Goal: Ask a question

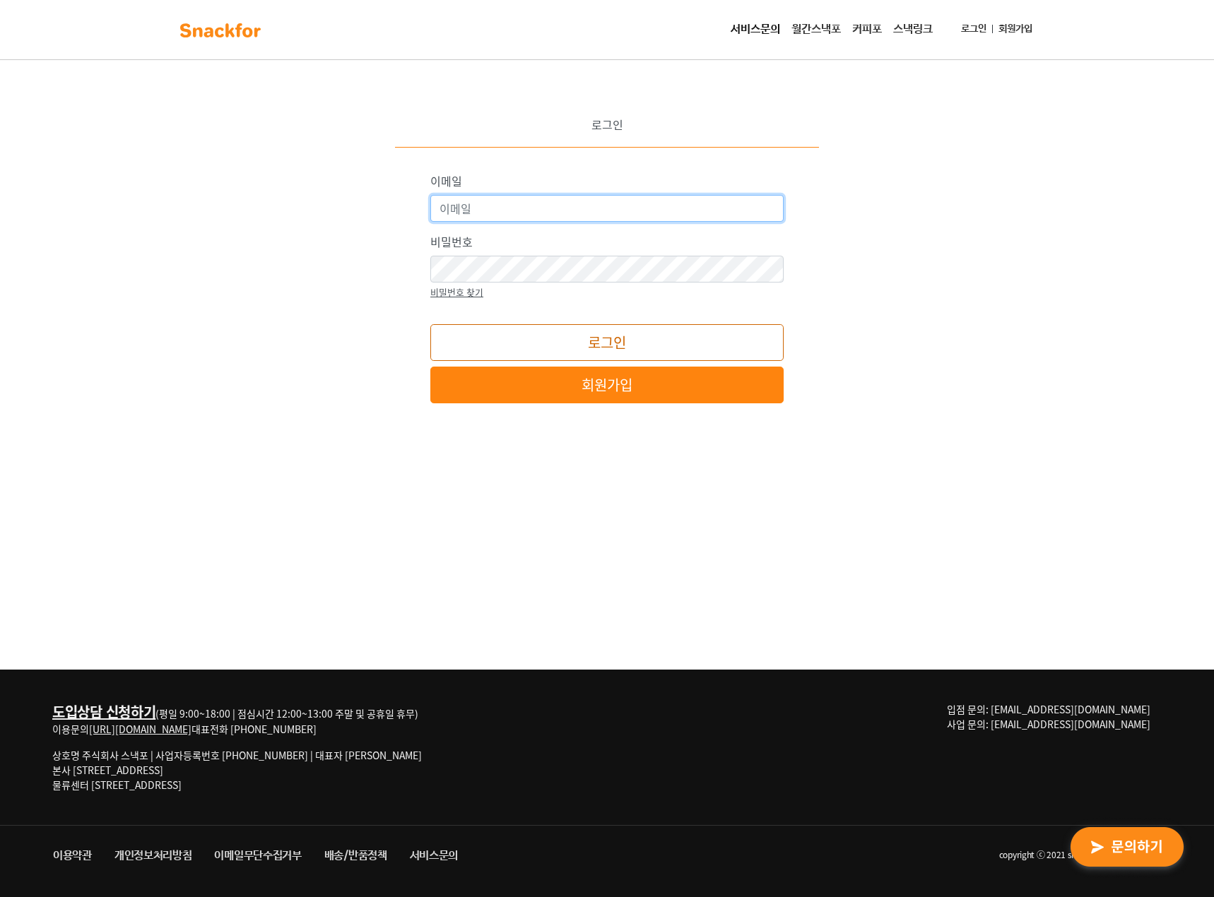
type input "yhkim@nexiasamduk.kr"
click at [582, 336] on button "로그인" at bounding box center [606, 342] width 353 height 37
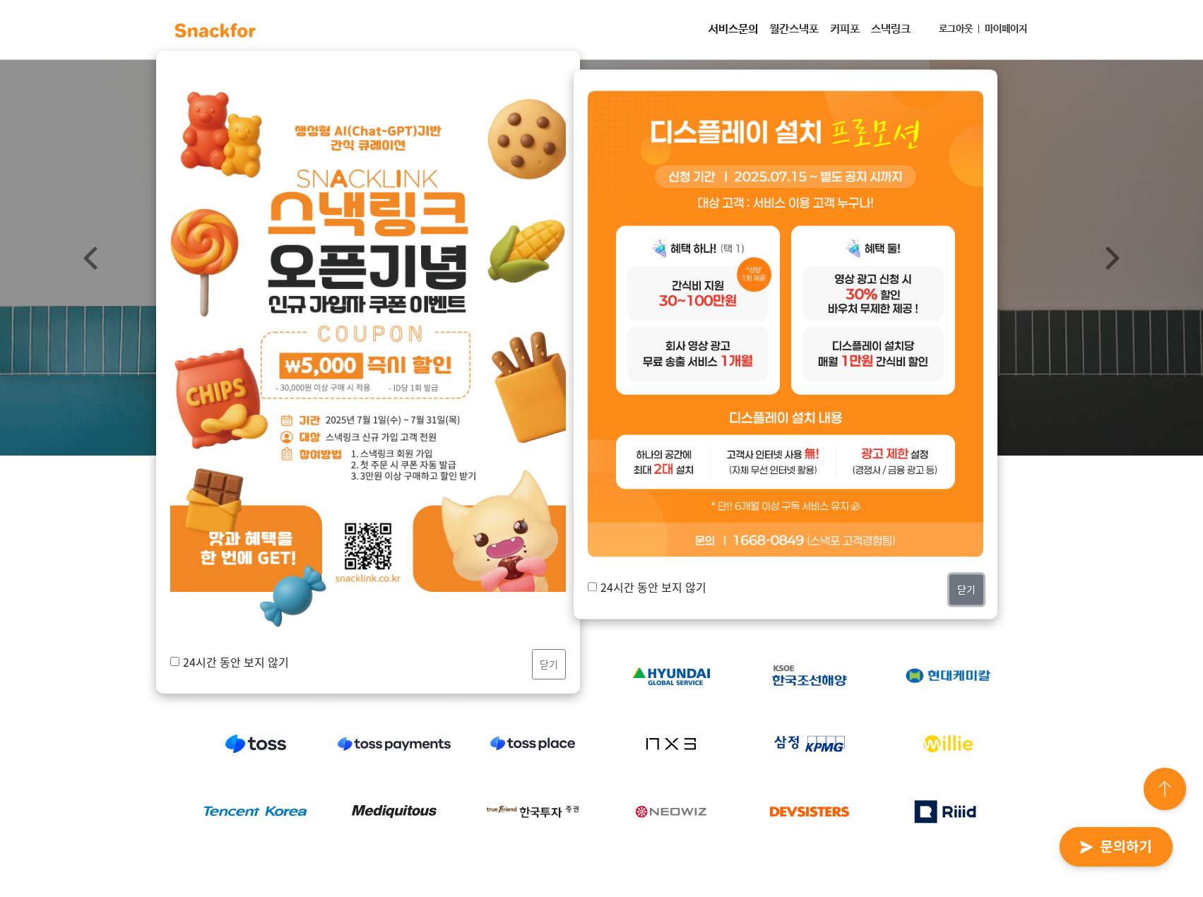
click at [965, 587] on button "닫기" at bounding box center [966, 589] width 34 height 30
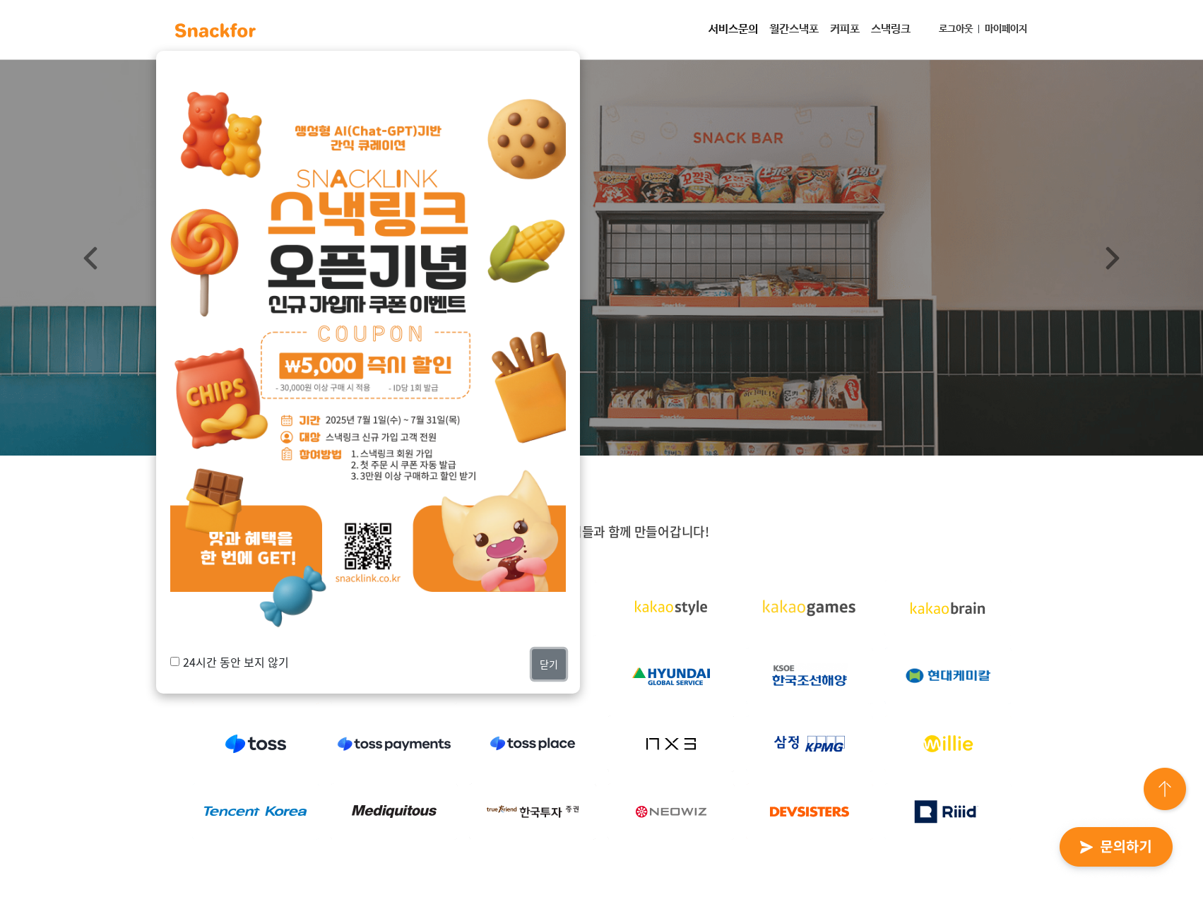
click at [546, 669] on button "닫기" at bounding box center [549, 664] width 34 height 30
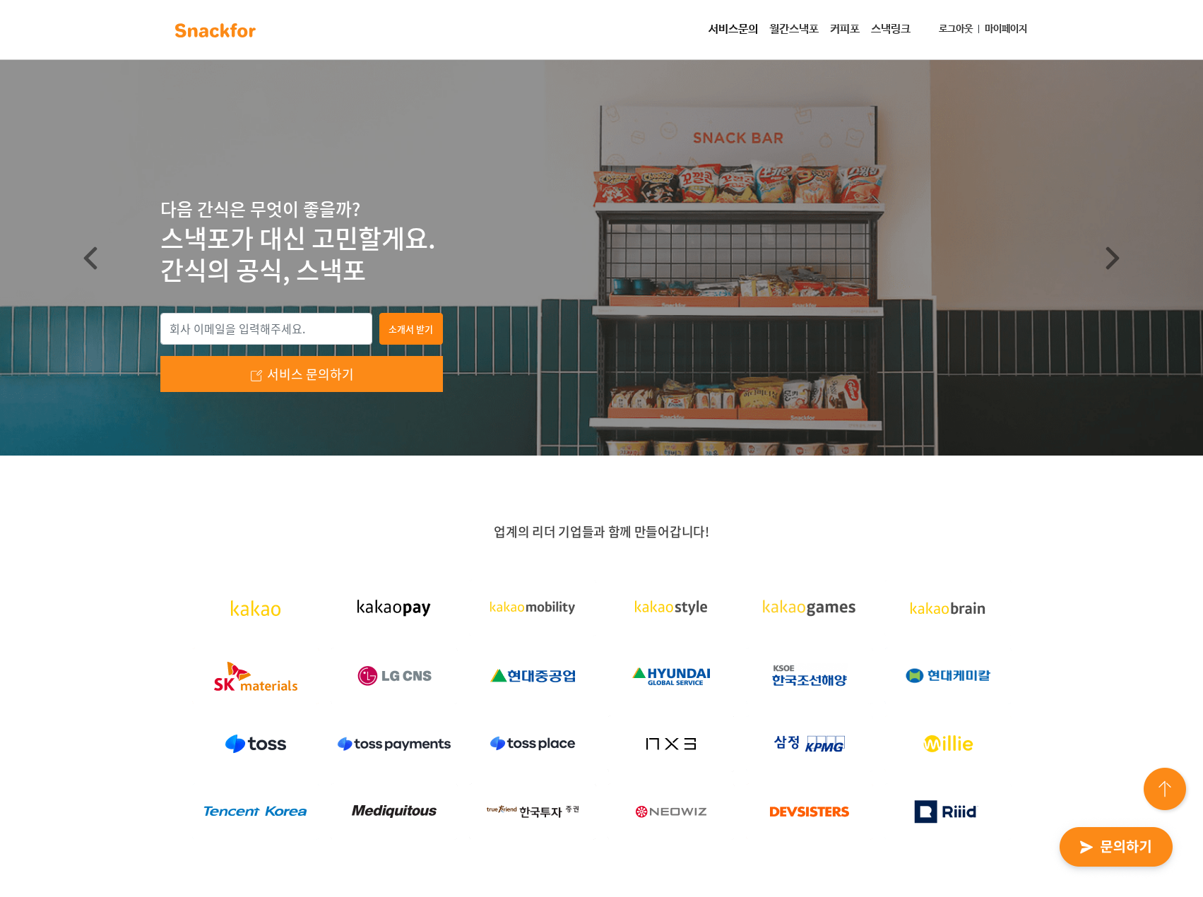
click at [788, 29] on link "월간스낵포" at bounding box center [794, 30] width 61 height 28
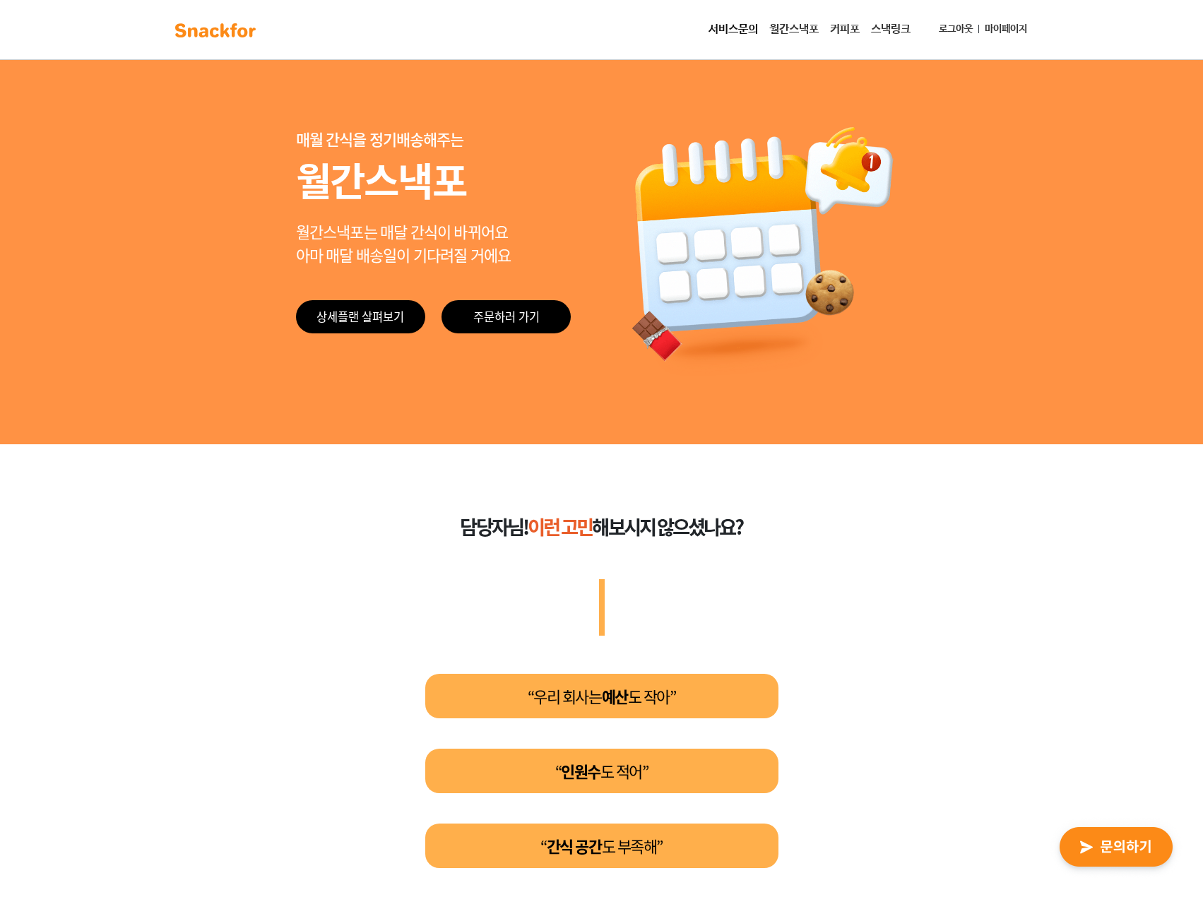
click at [1115, 836] on img "button" at bounding box center [1116, 847] width 138 height 65
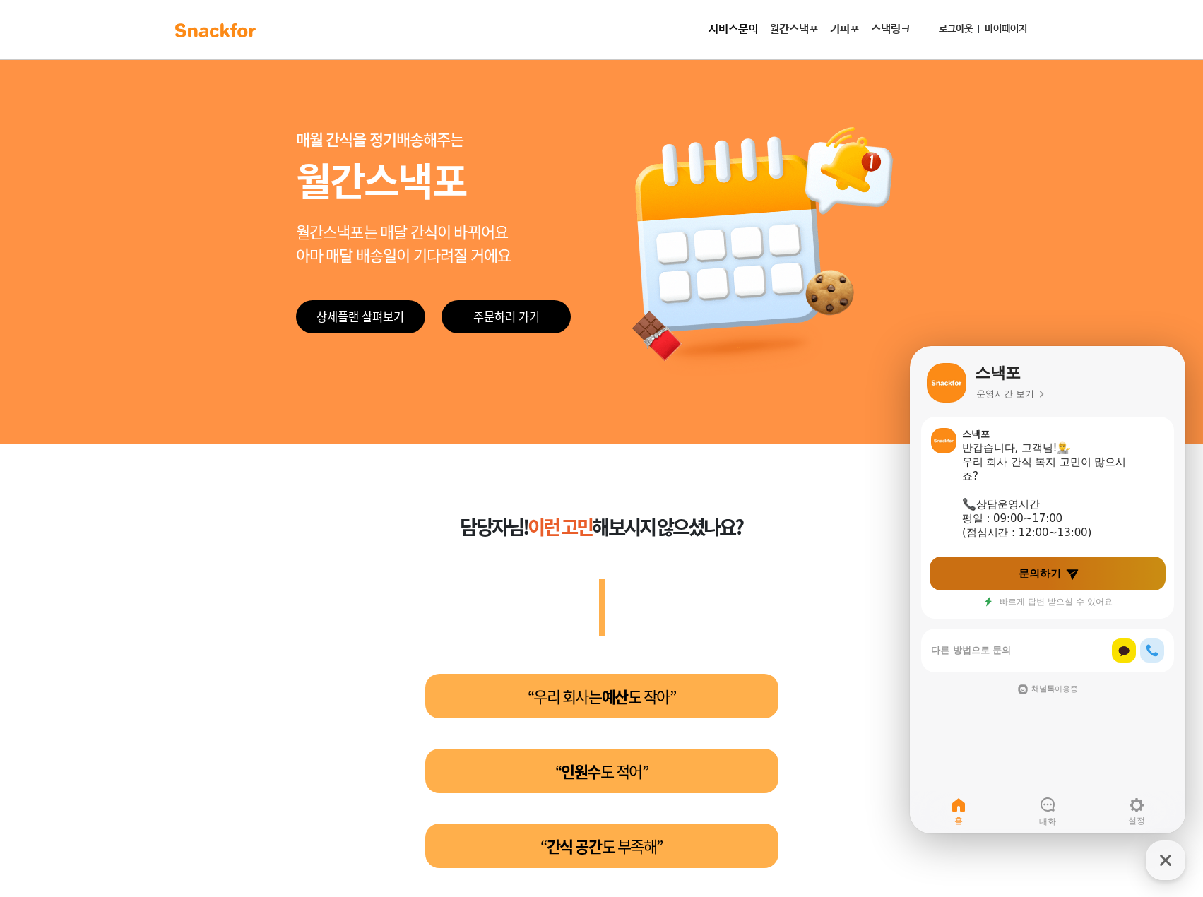
click at [1036, 571] on span "문의하기" at bounding box center [1040, 573] width 42 height 14
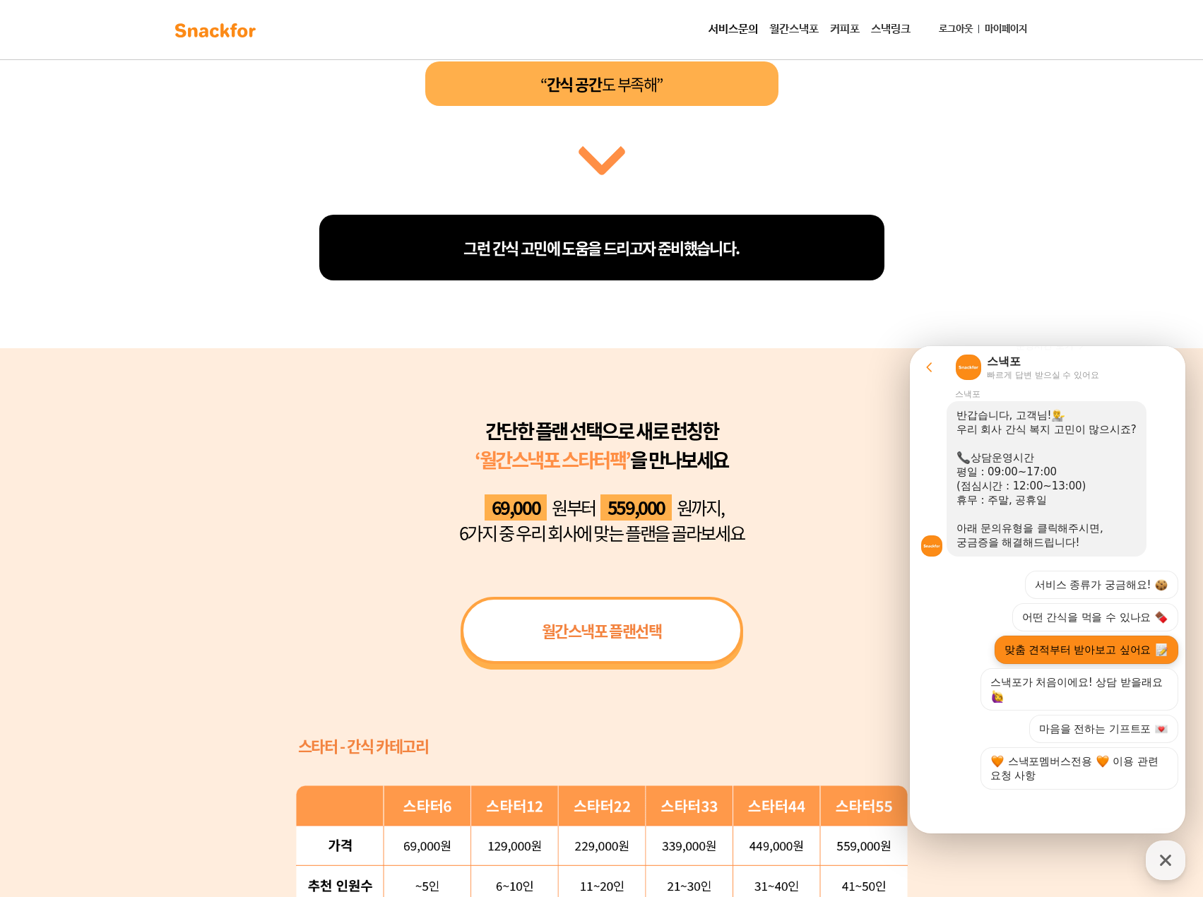
scroll to position [848, 0]
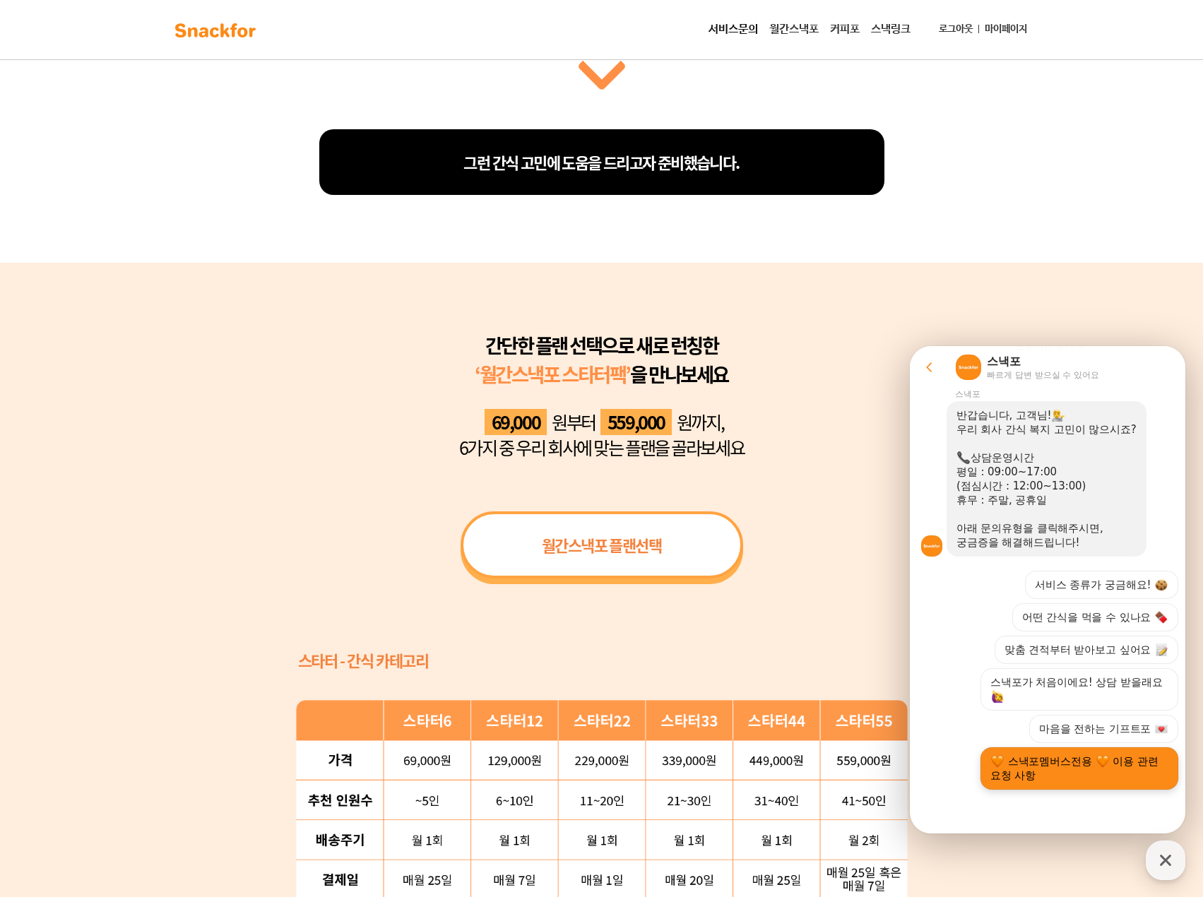
click at [1082, 769] on button "스낵포멤버스전용 이용 관련 요청 사항" at bounding box center [1079, 768] width 198 height 42
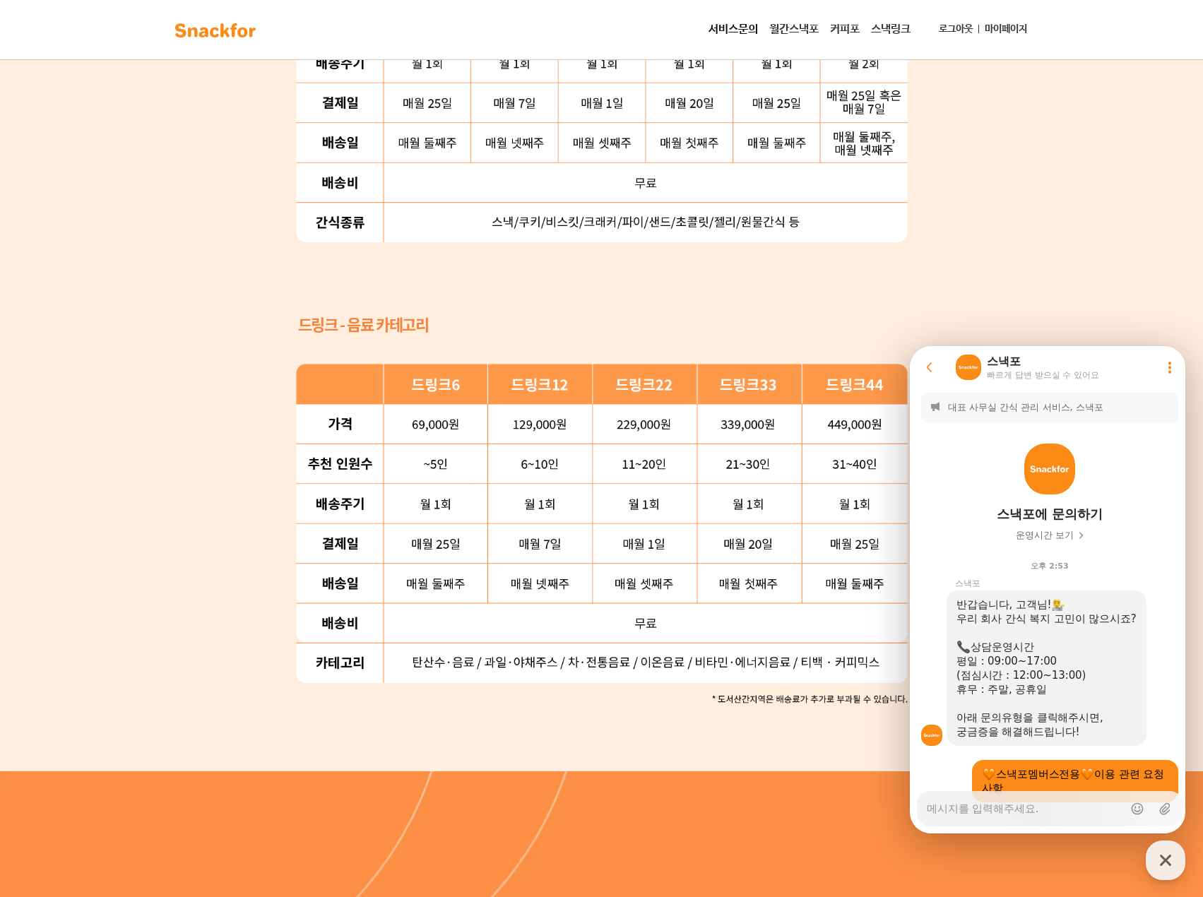
scroll to position [1342, 0]
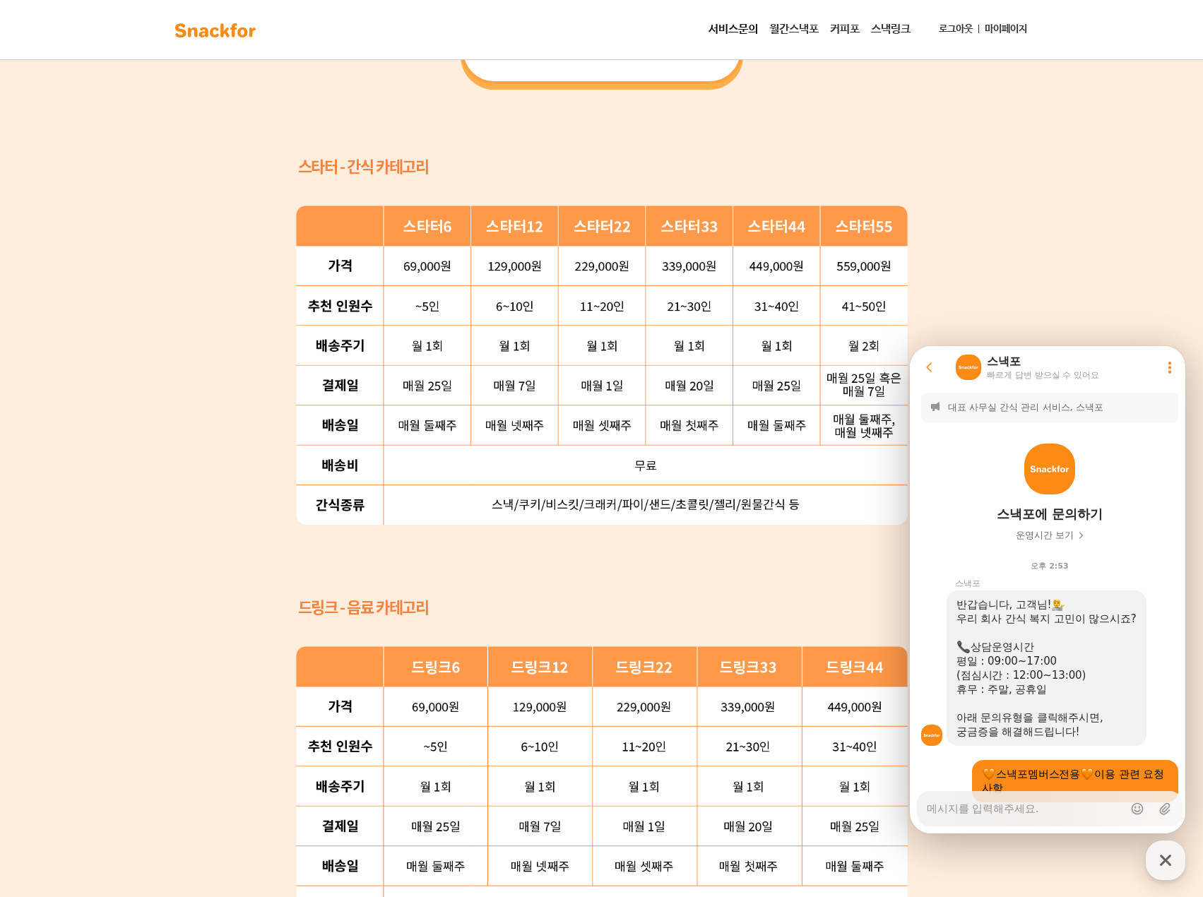
type textarea "x"
